Goal: Transaction & Acquisition: Purchase product/service

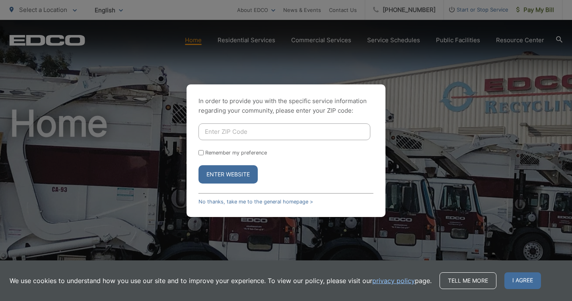
click at [236, 134] on input "Enter ZIP Code" at bounding box center [285, 131] width 172 height 17
type input "92083"
click at [220, 153] on label "Remember my preference" at bounding box center [236, 153] width 62 height 6
click at [204, 153] on input "Remember my preference" at bounding box center [201, 152] width 5 height 5
checkbox input "true"
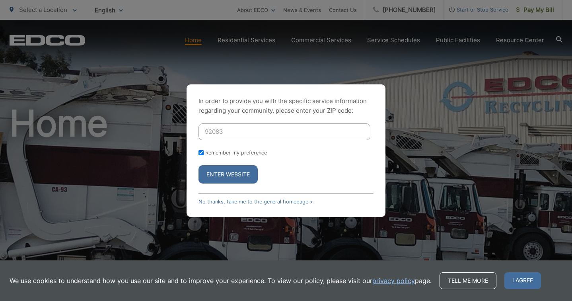
click at [217, 181] on button "Enter Website" at bounding box center [228, 174] width 59 height 18
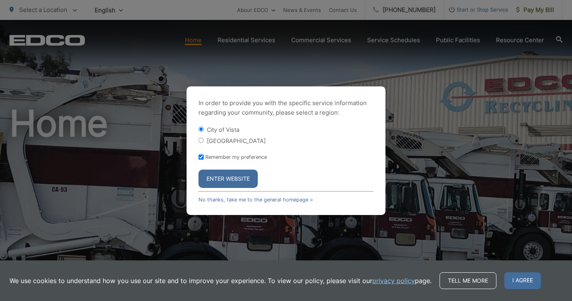
click at [217, 181] on button "Enter Website" at bounding box center [228, 179] width 59 height 18
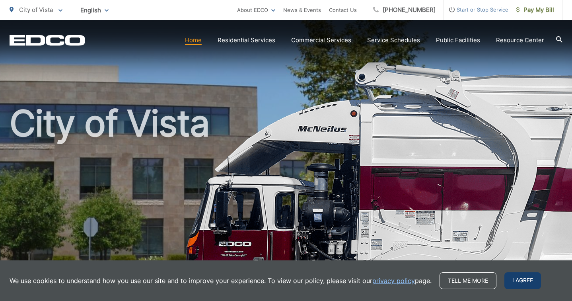
click at [516, 281] on span "I agree" at bounding box center [523, 280] width 37 height 17
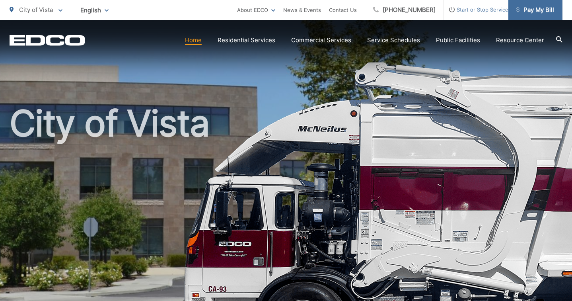
click at [534, 7] on span "Pay My Bill" at bounding box center [536, 10] width 38 height 10
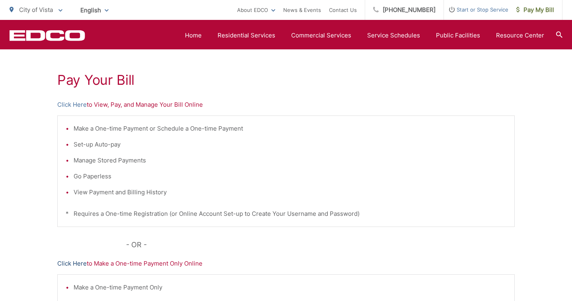
scroll to position [125, 0]
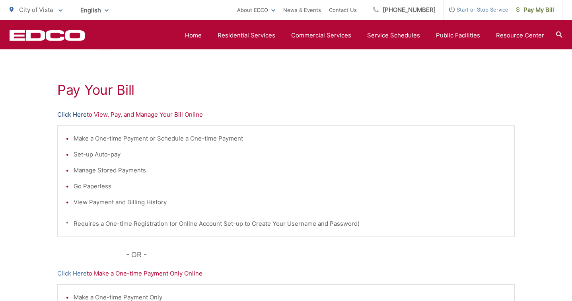
click at [73, 115] on link "Click Here" at bounding box center [71, 115] width 29 height 10
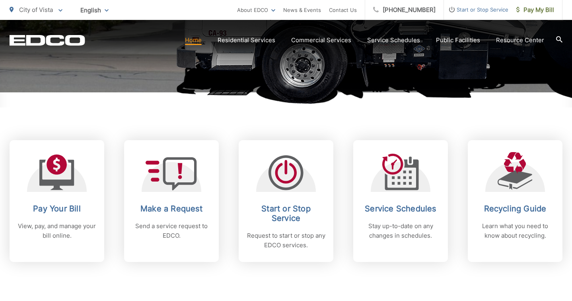
scroll to position [344, 0]
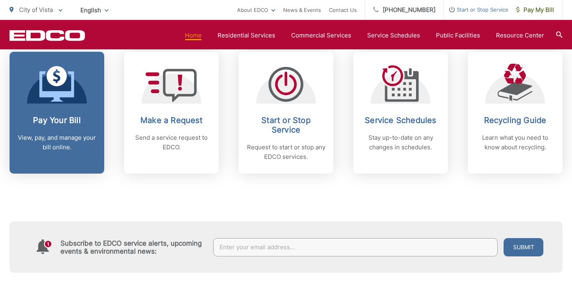
click at [59, 146] on p "View, pay, and manage your bill online." at bounding box center [57, 142] width 79 height 19
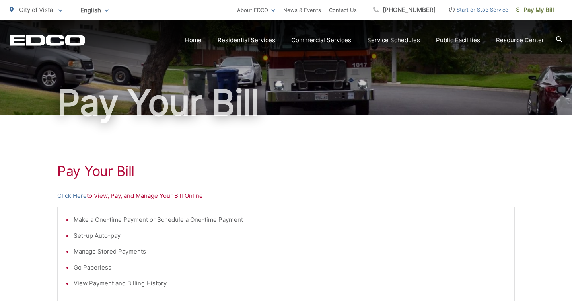
scroll to position [45, 0]
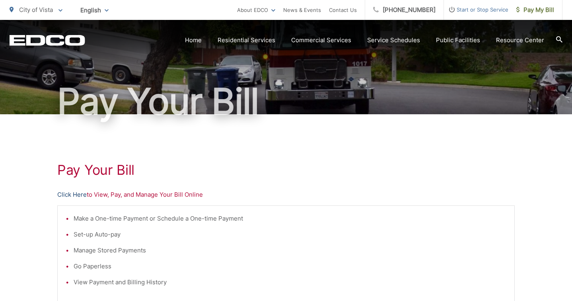
click at [81, 195] on link "Click Here" at bounding box center [71, 195] width 29 height 10
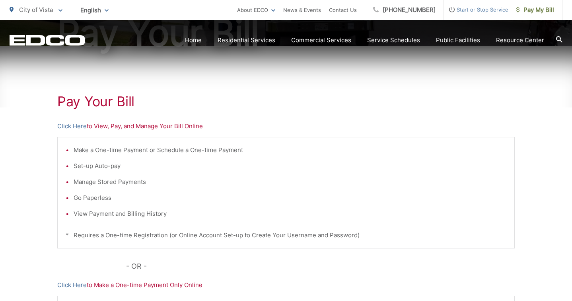
scroll to position [140, 0]
